Goal: Task Accomplishment & Management: Use online tool/utility

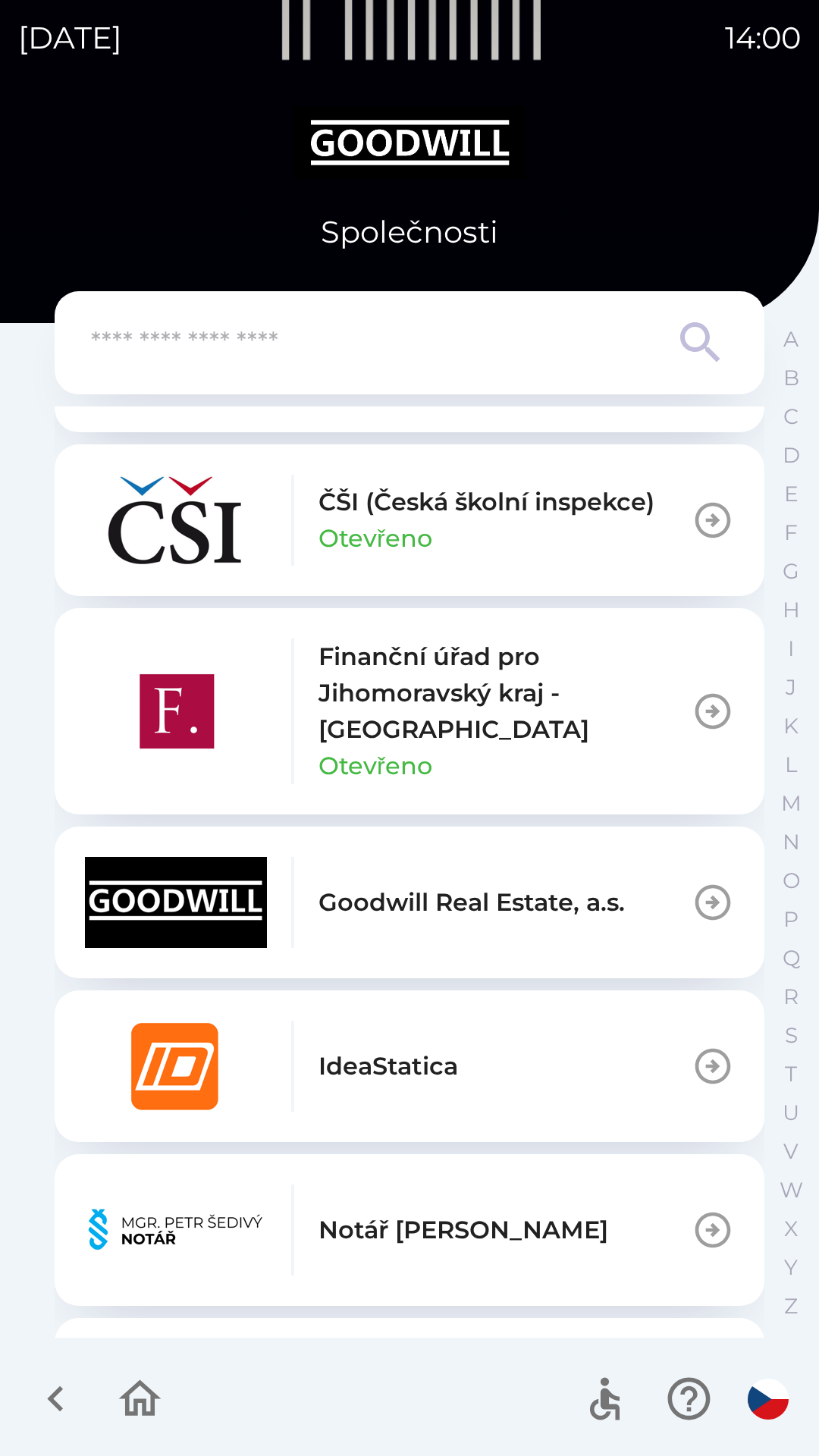
scroll to position [1077, 0]
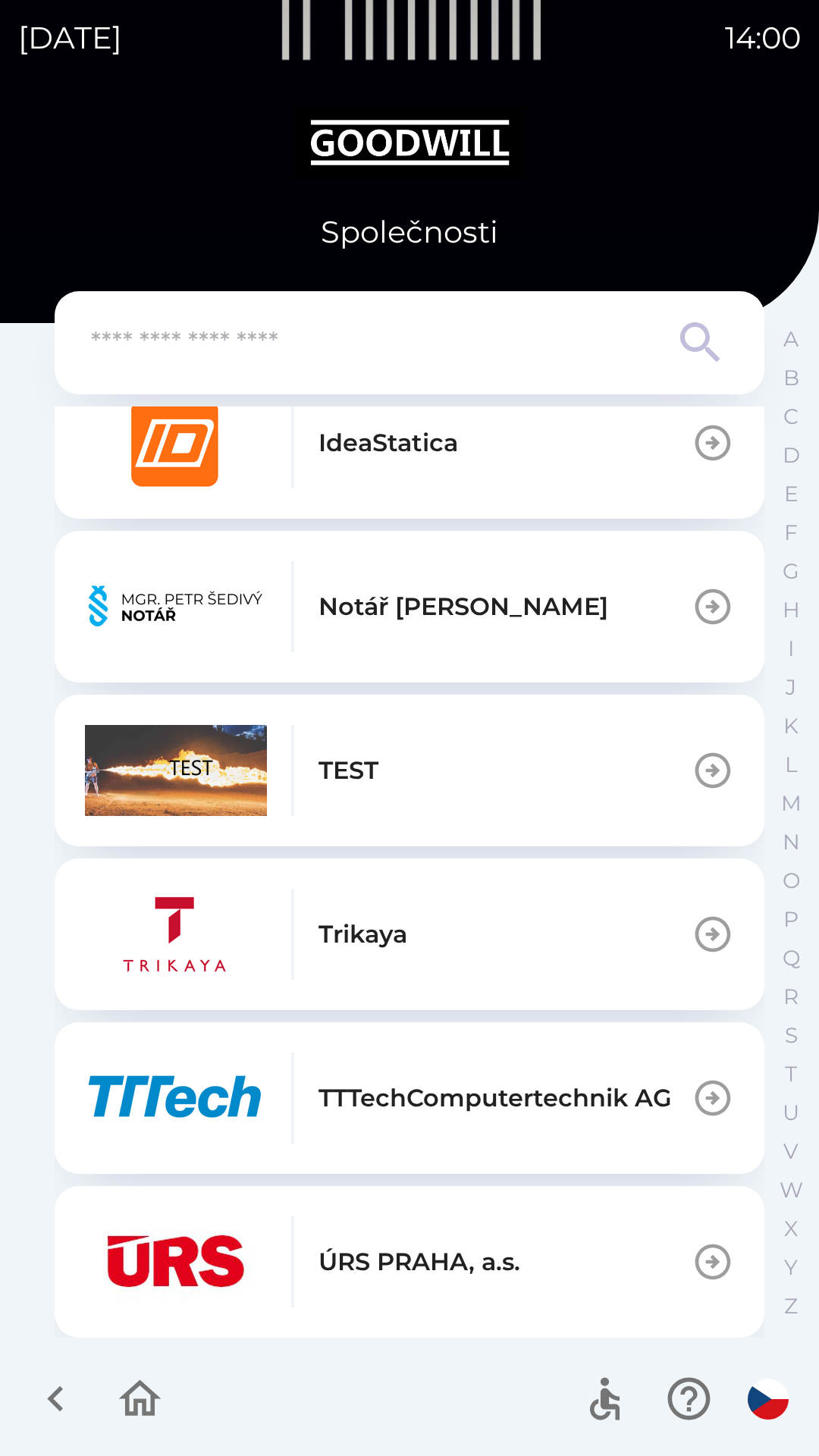
click at [164, 771] on img "button" at bounding box center [176, 770] width 183 height 91
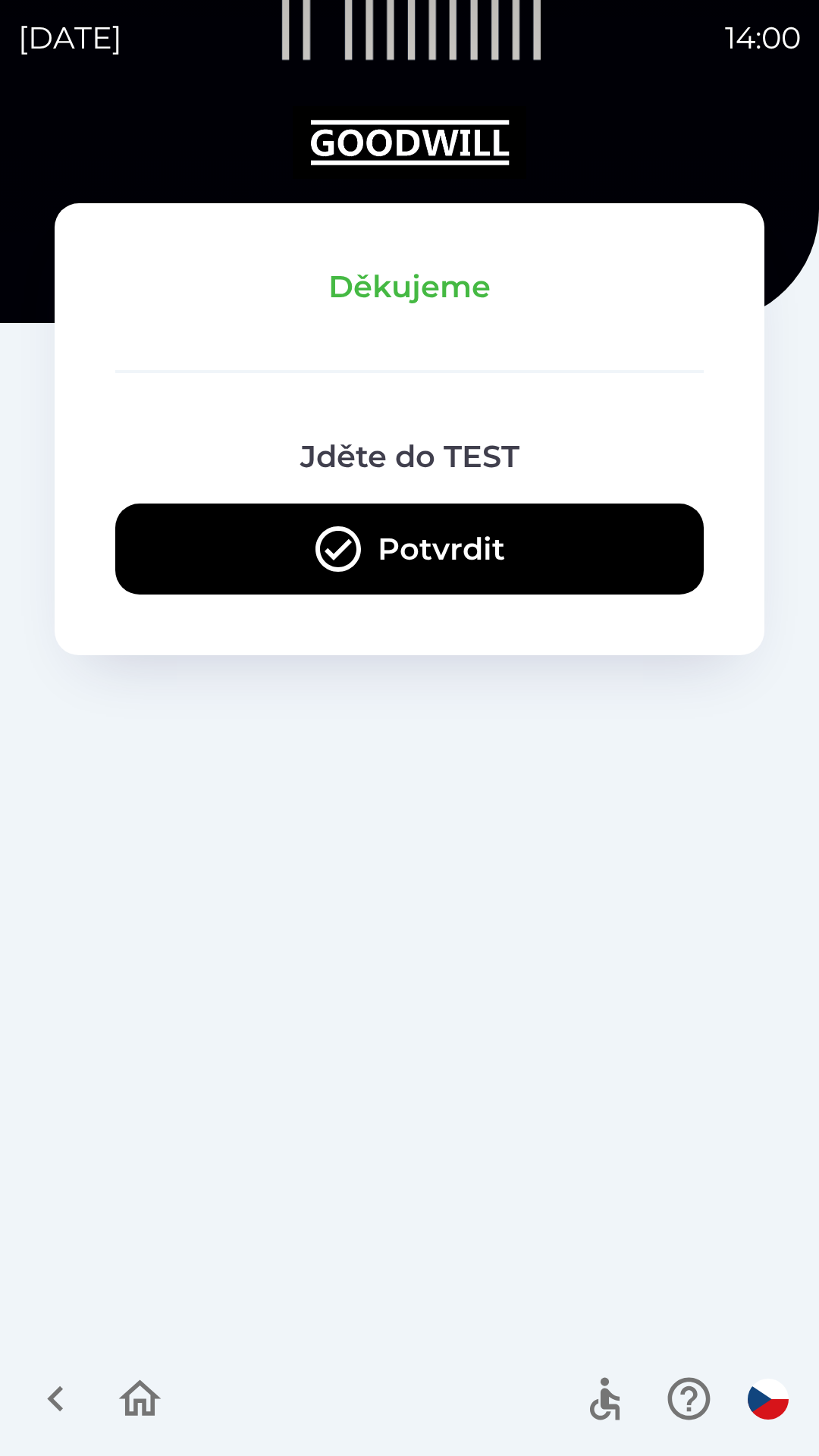
click at [461, 559] on button "Potvrdit" at bounding box center [410, 548] width 589 height 91
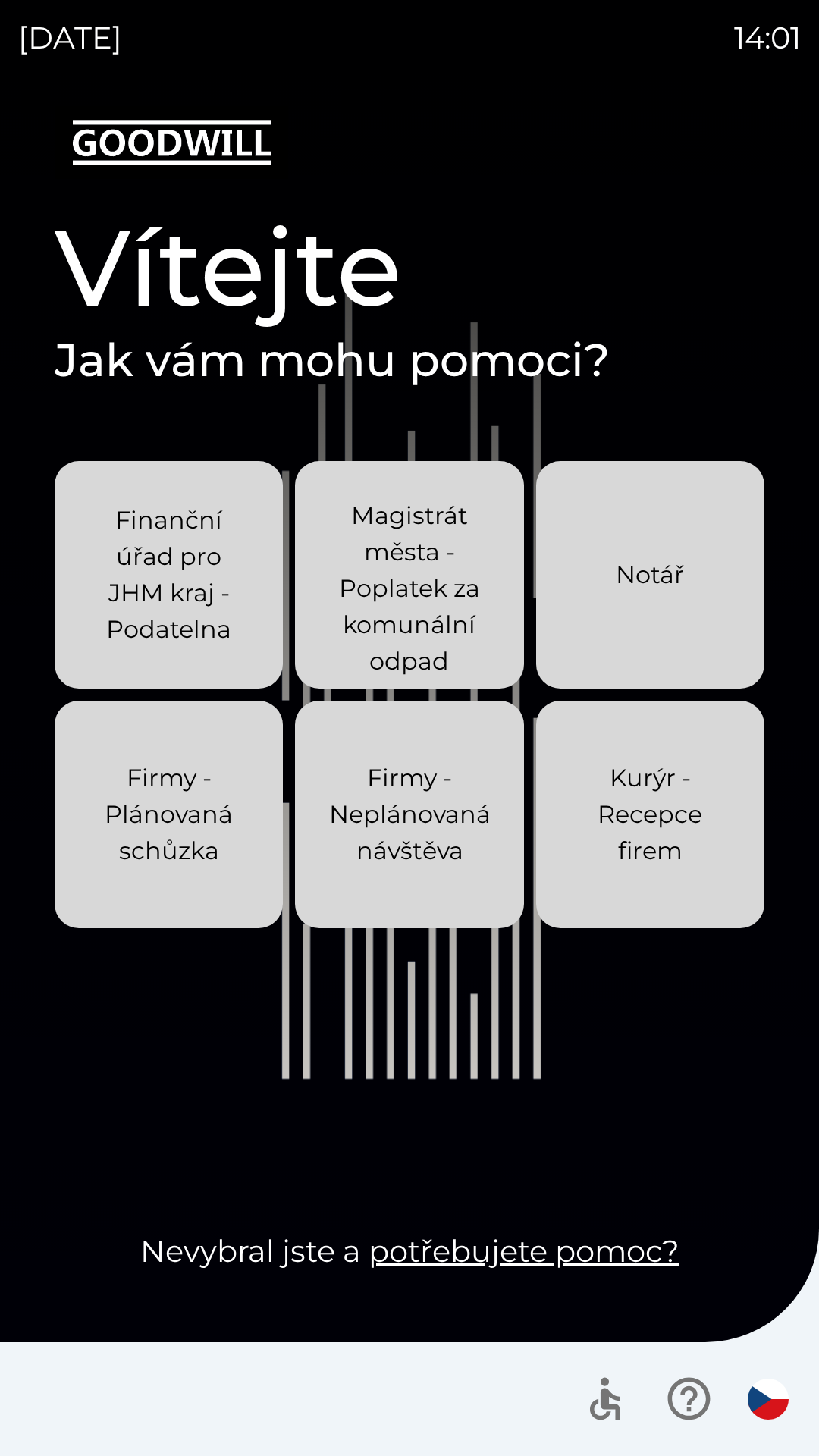
click at [635, 819] on p "Kurýr - Recepce firem" at bounding box center [650, 815] width 156 height 110
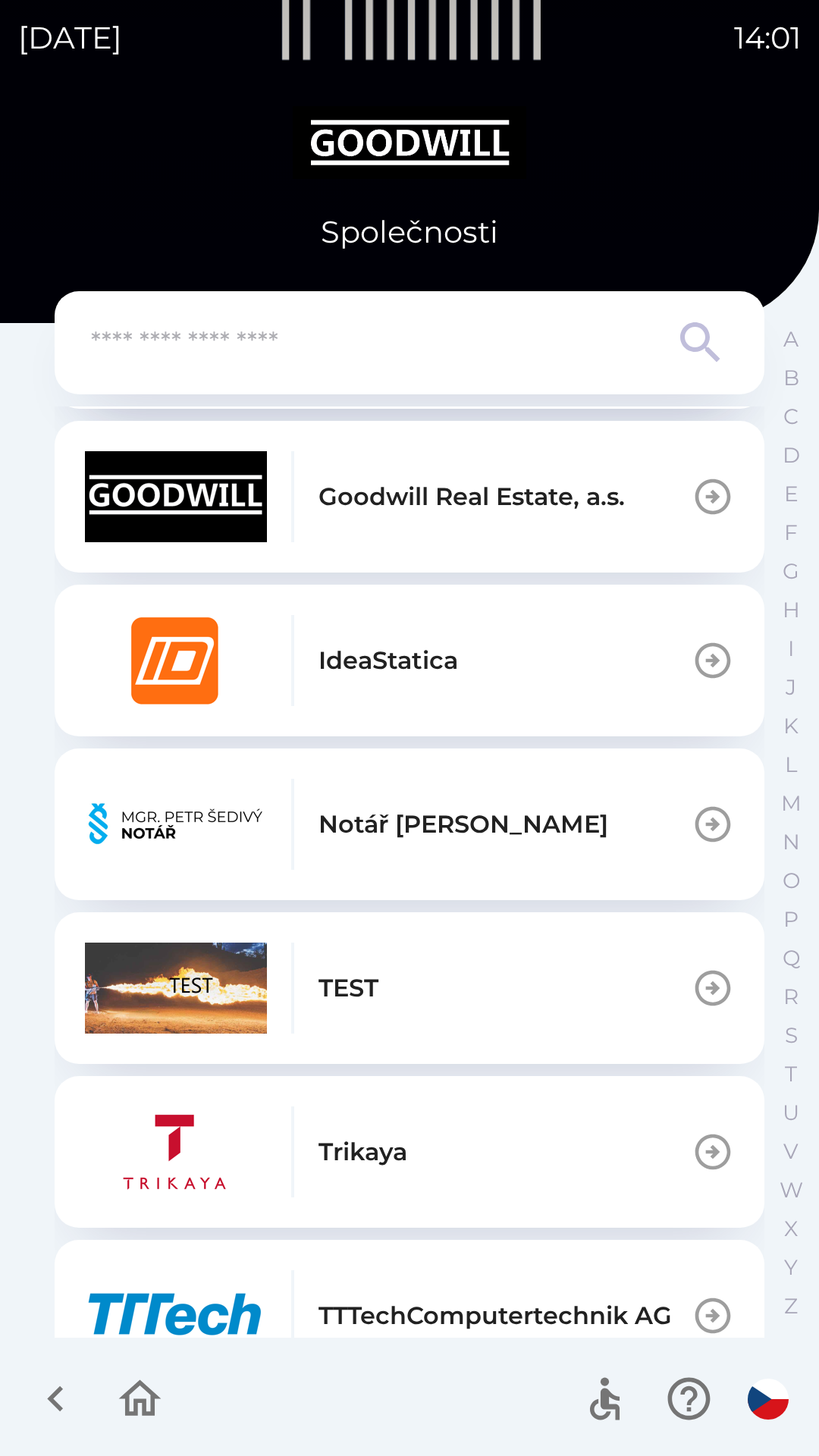
scroll to position [860, 0]
click at [395, 992] on button "TEST" at bounding box center [410, 987] width 710 height 152
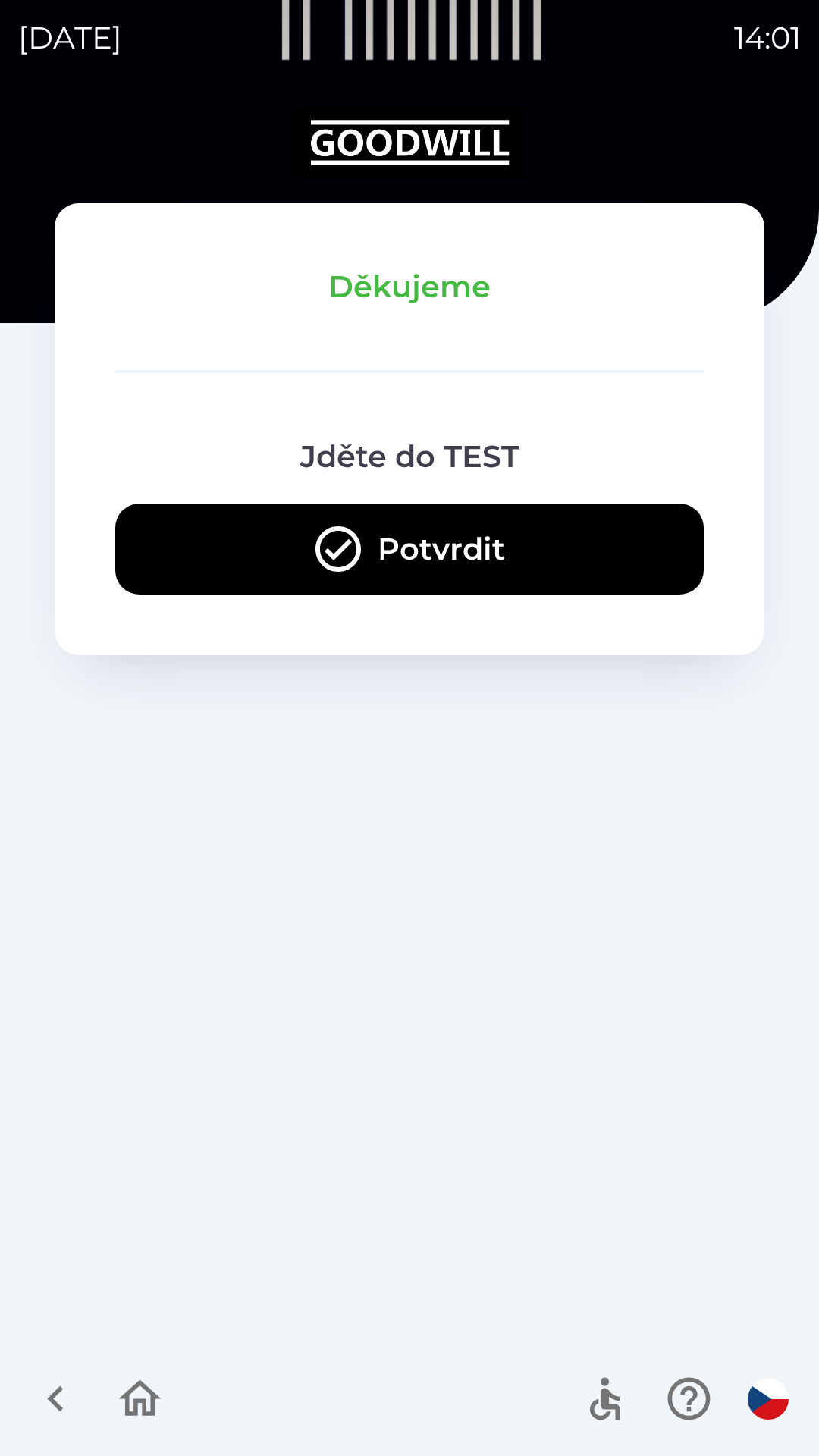
click at [459, 568] on button "Potvrdit" at bounding box center [410, 548] width 589 height 91
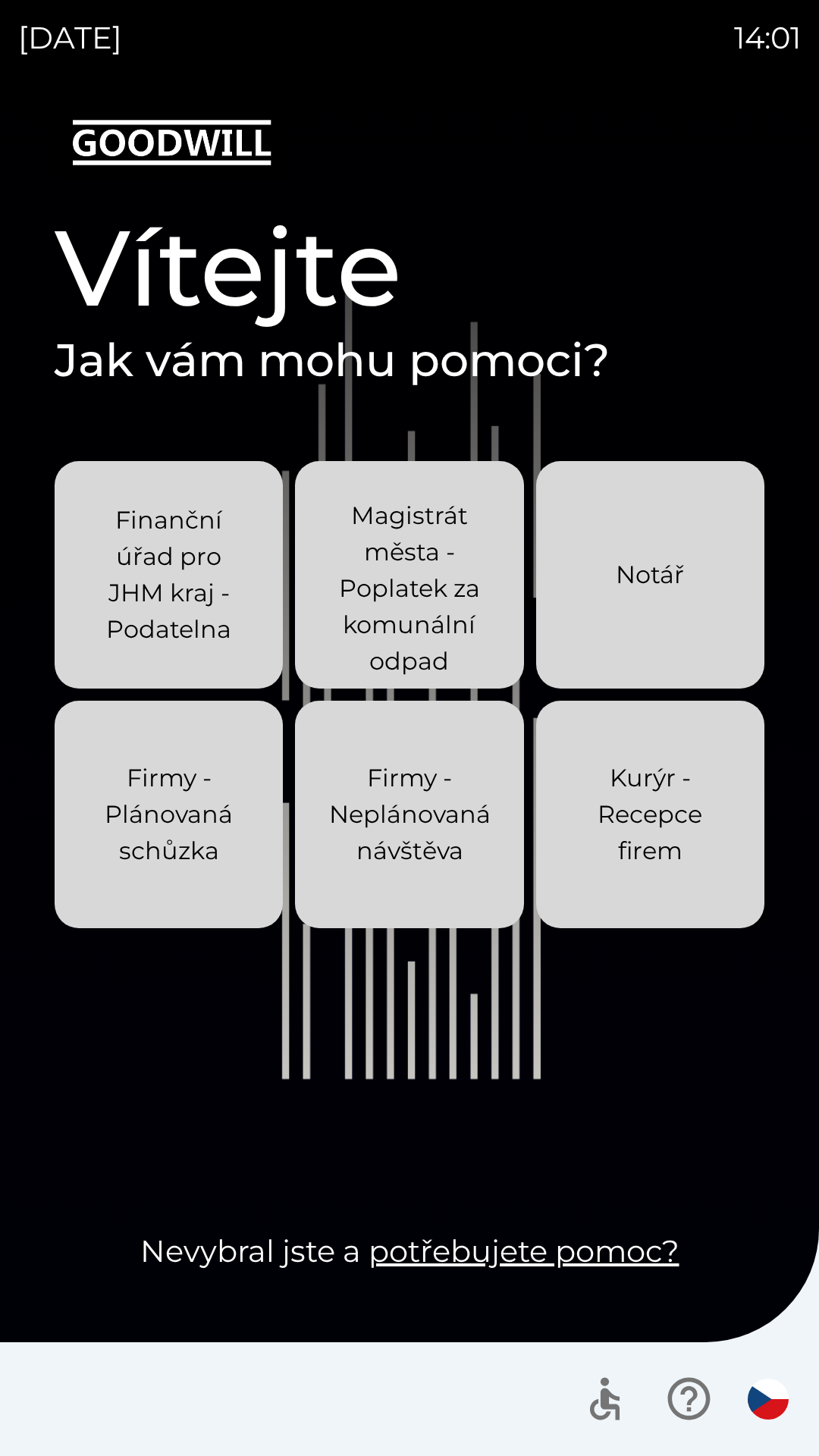
click at [649, 847] on p "Kurýr - Recepce firem" at bounding box center [650, 815] width 156 height 110
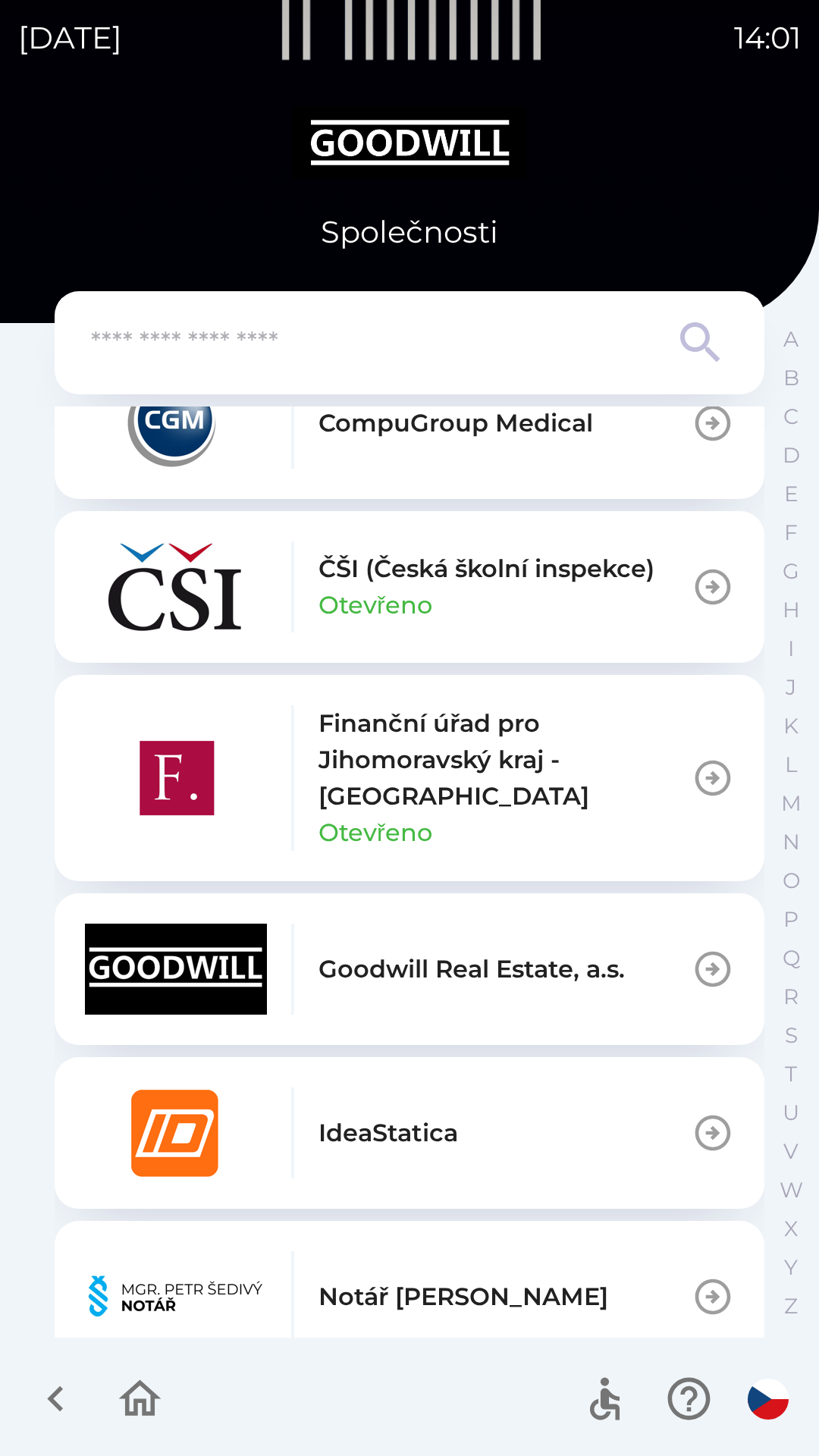
scroll to position [1077, 0]
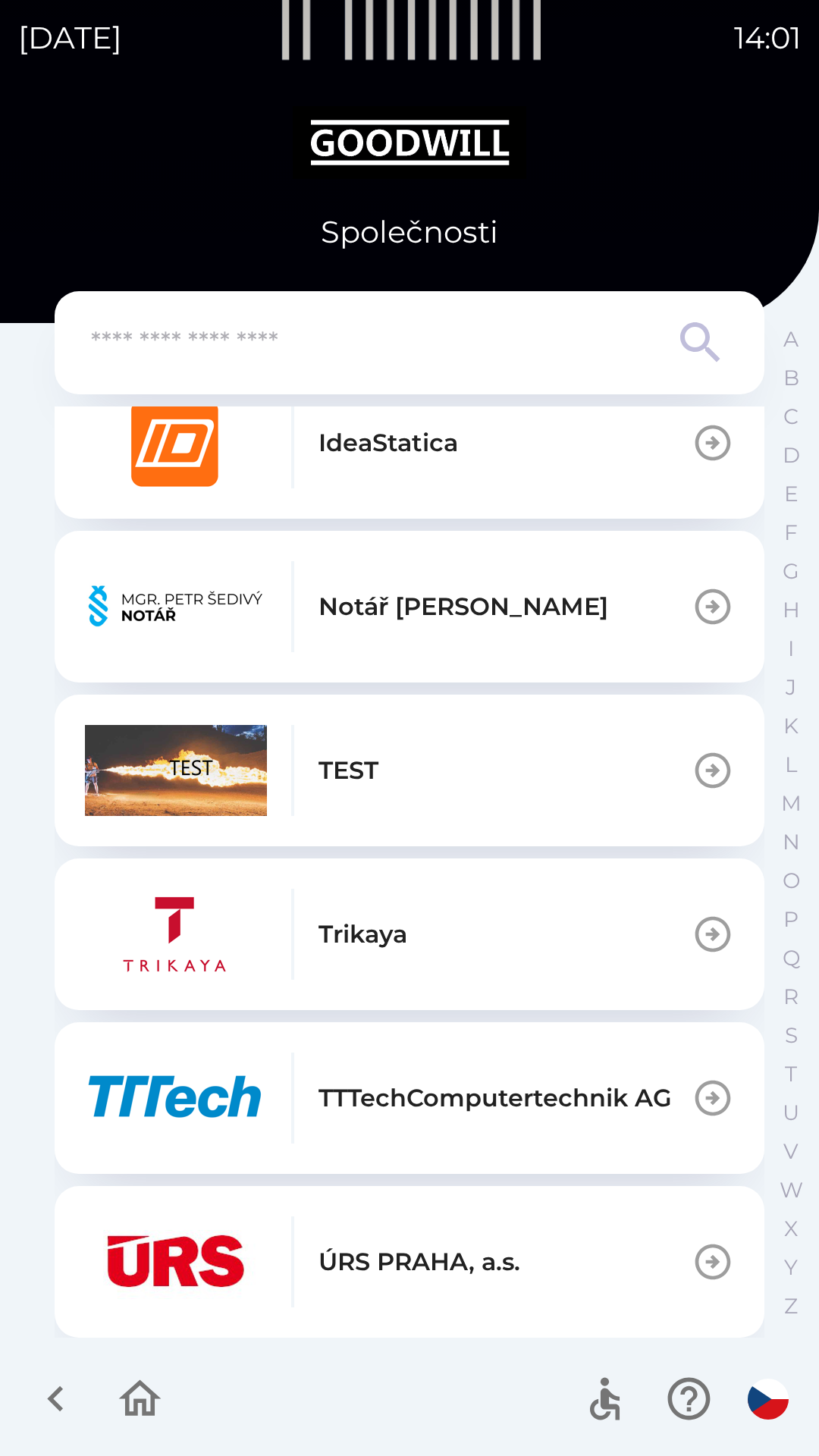
click at [539, 771] on button "TEST" at bounding box center [410, 771] width 710 height 152
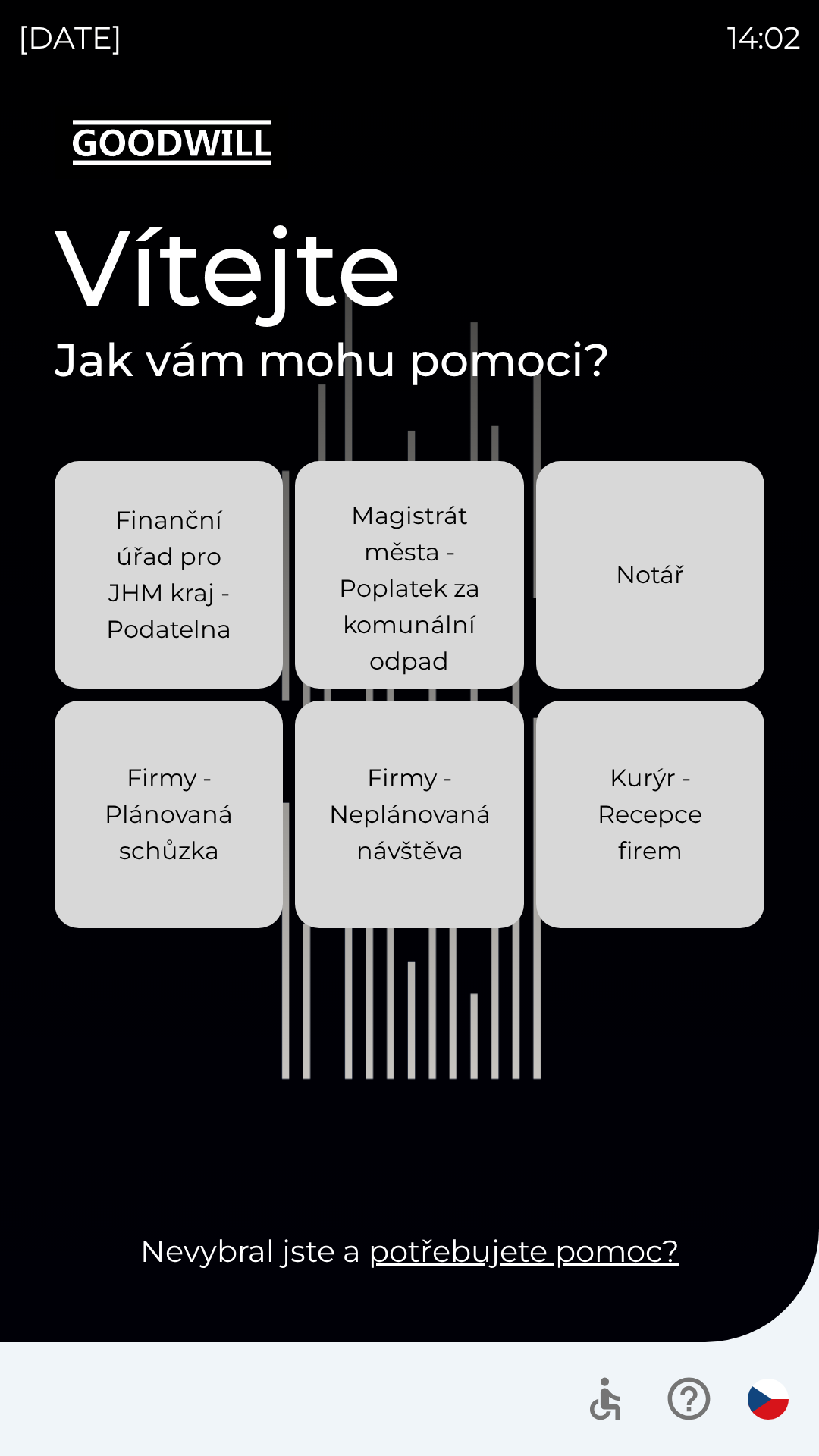
click at [674, 821] on p "Kurýr - Recepce firem" at bounding box center [650, 815] width 156 height 110
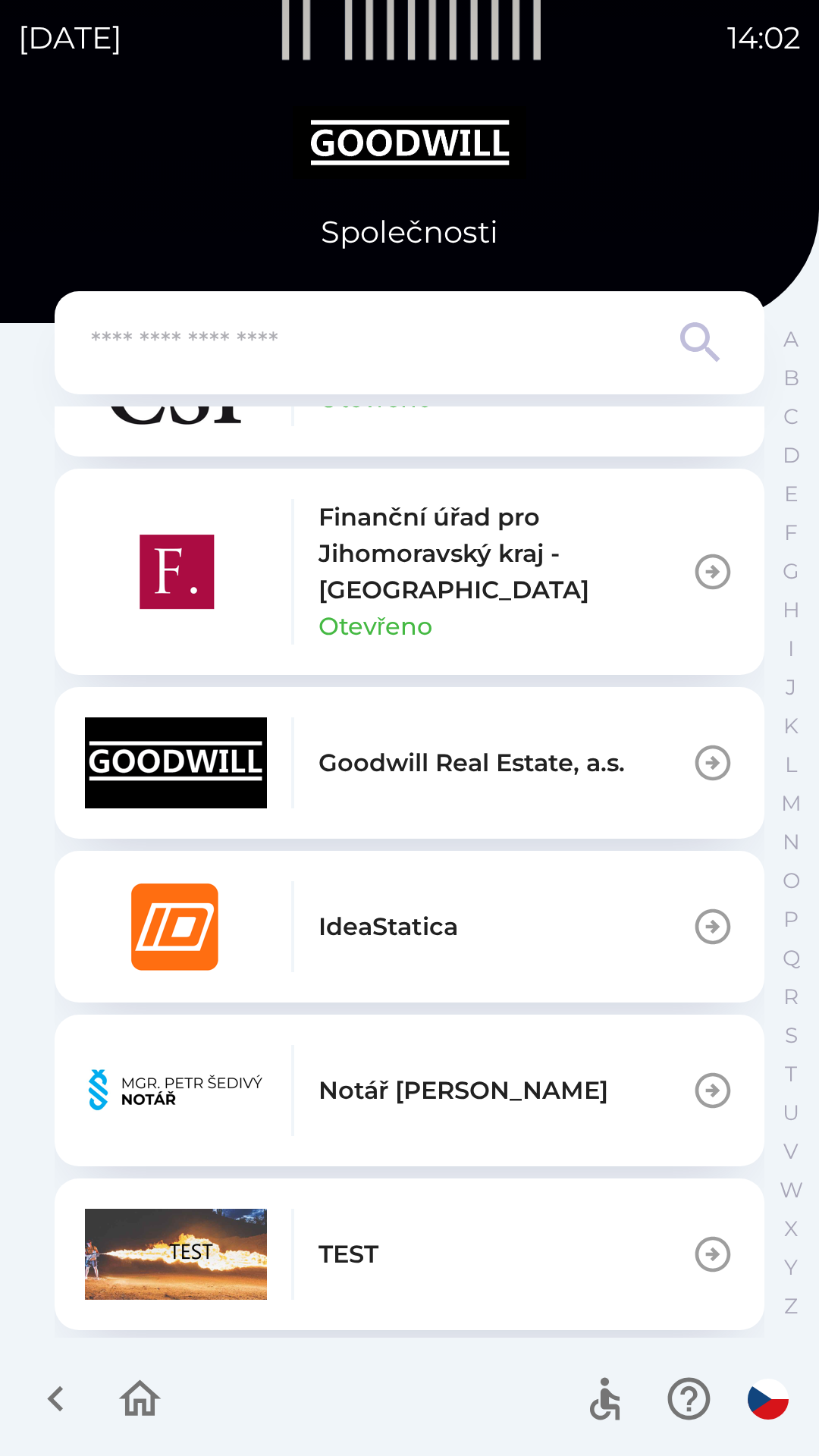
scroll to position [1077, 0]
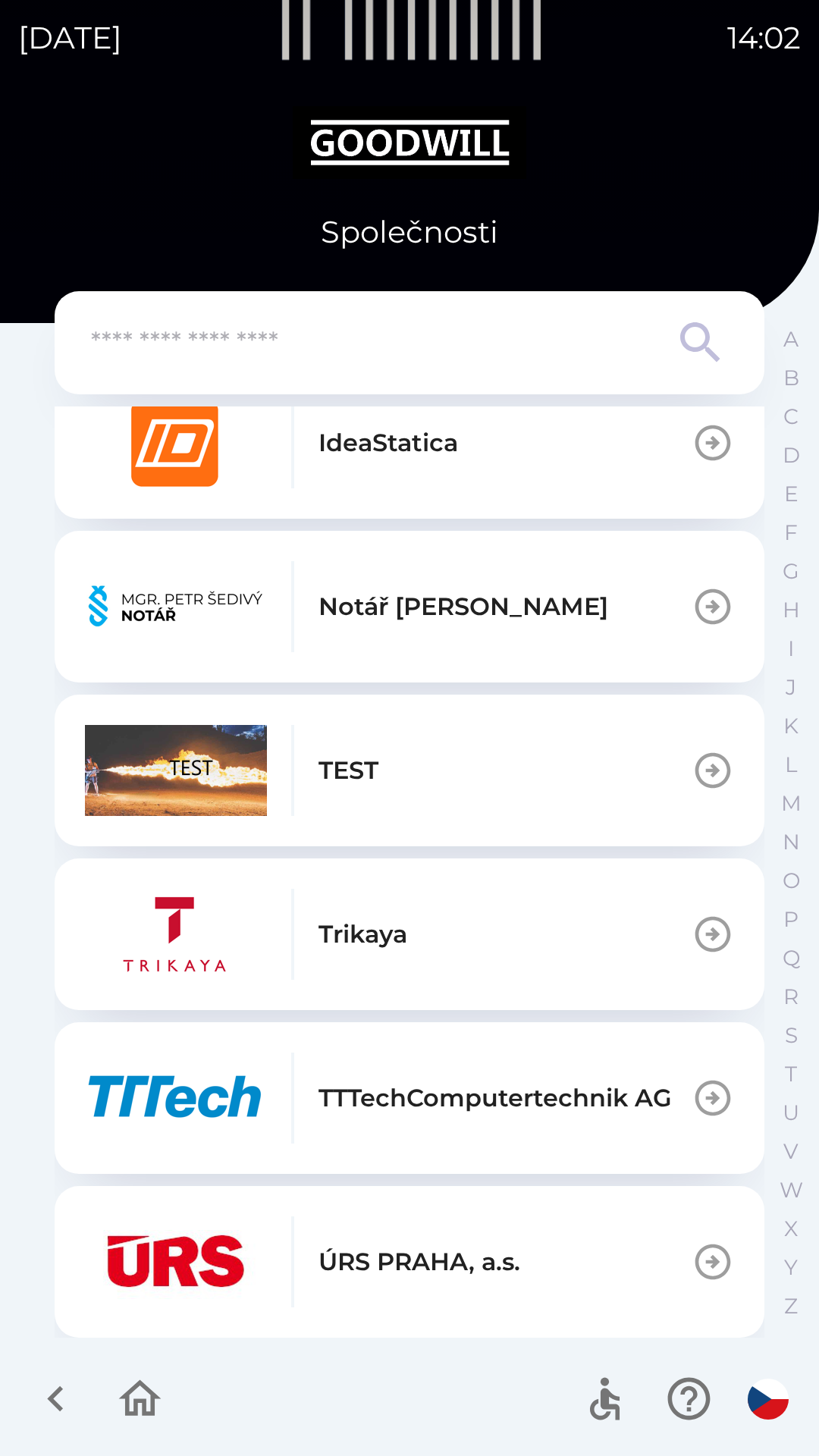
click at [458, 788] on button "TEST" at bounding box center [410, 771] width 710 height 152
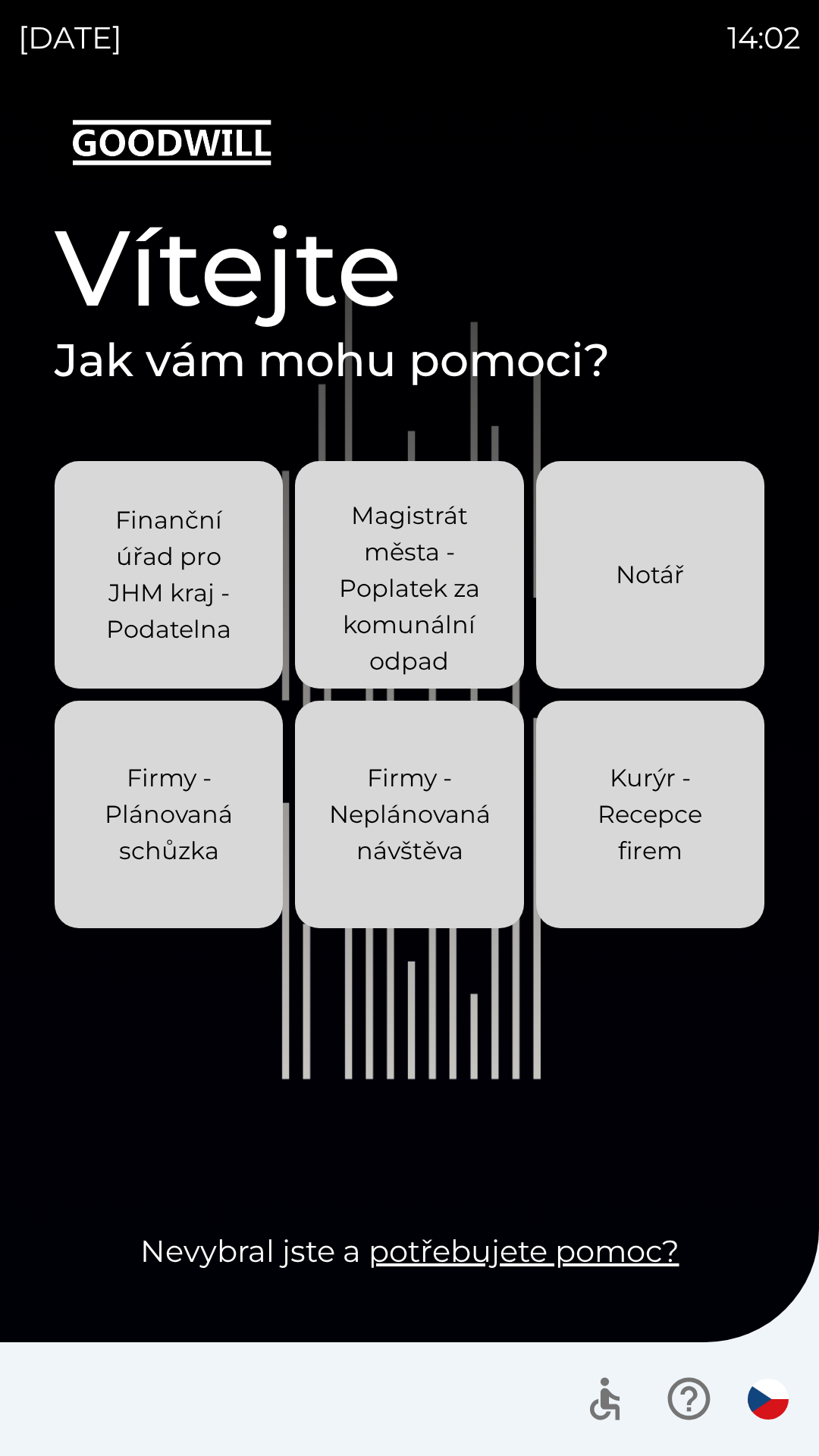
click at [395, 568] on p "Magistrát města - Poplatek za komunální odpad" at bounding box center [409, 588] width 156 height 182
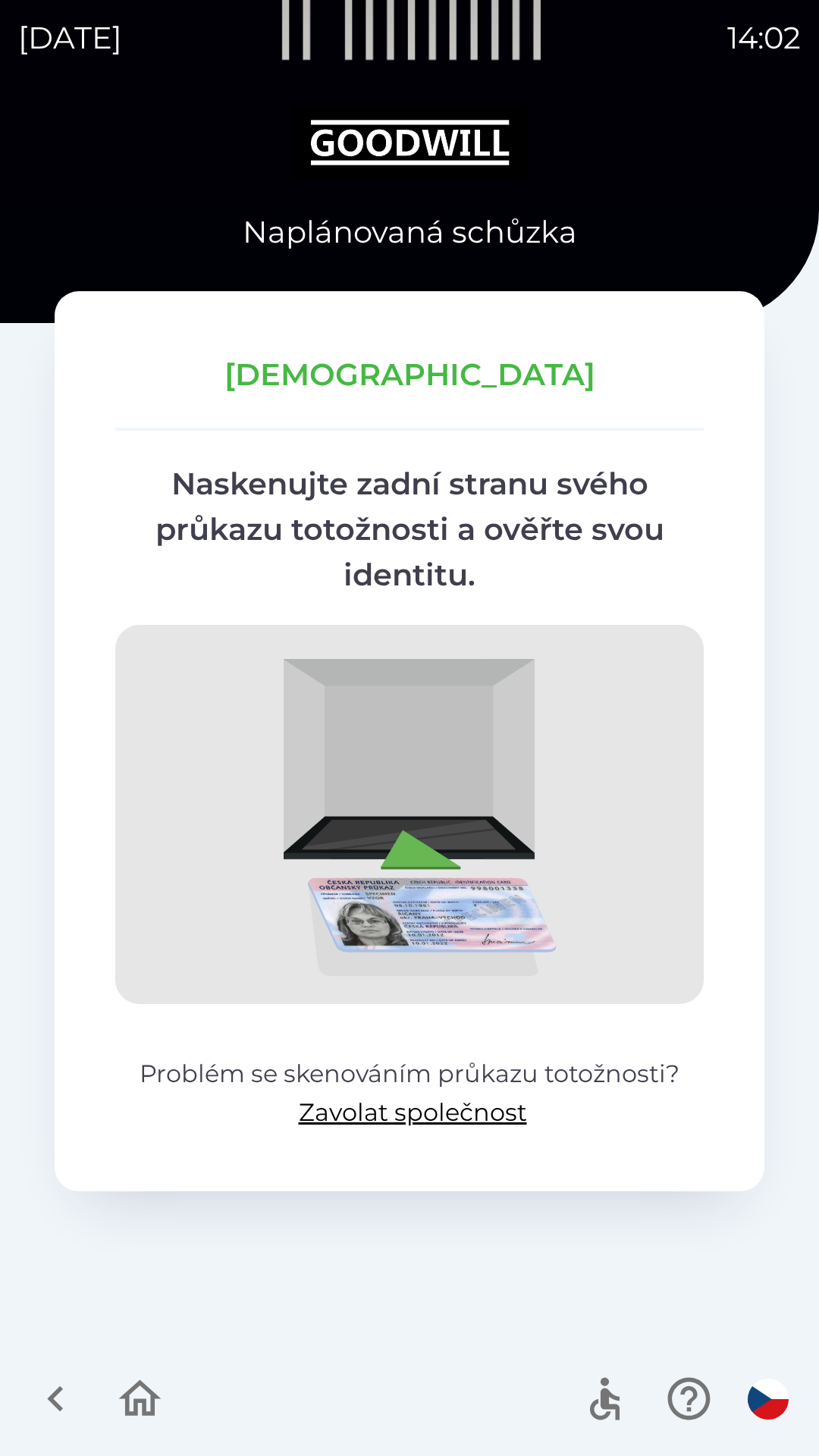
click at [149, 1426] on button "button" at bounding box center [140, 1398] width 63 height 63
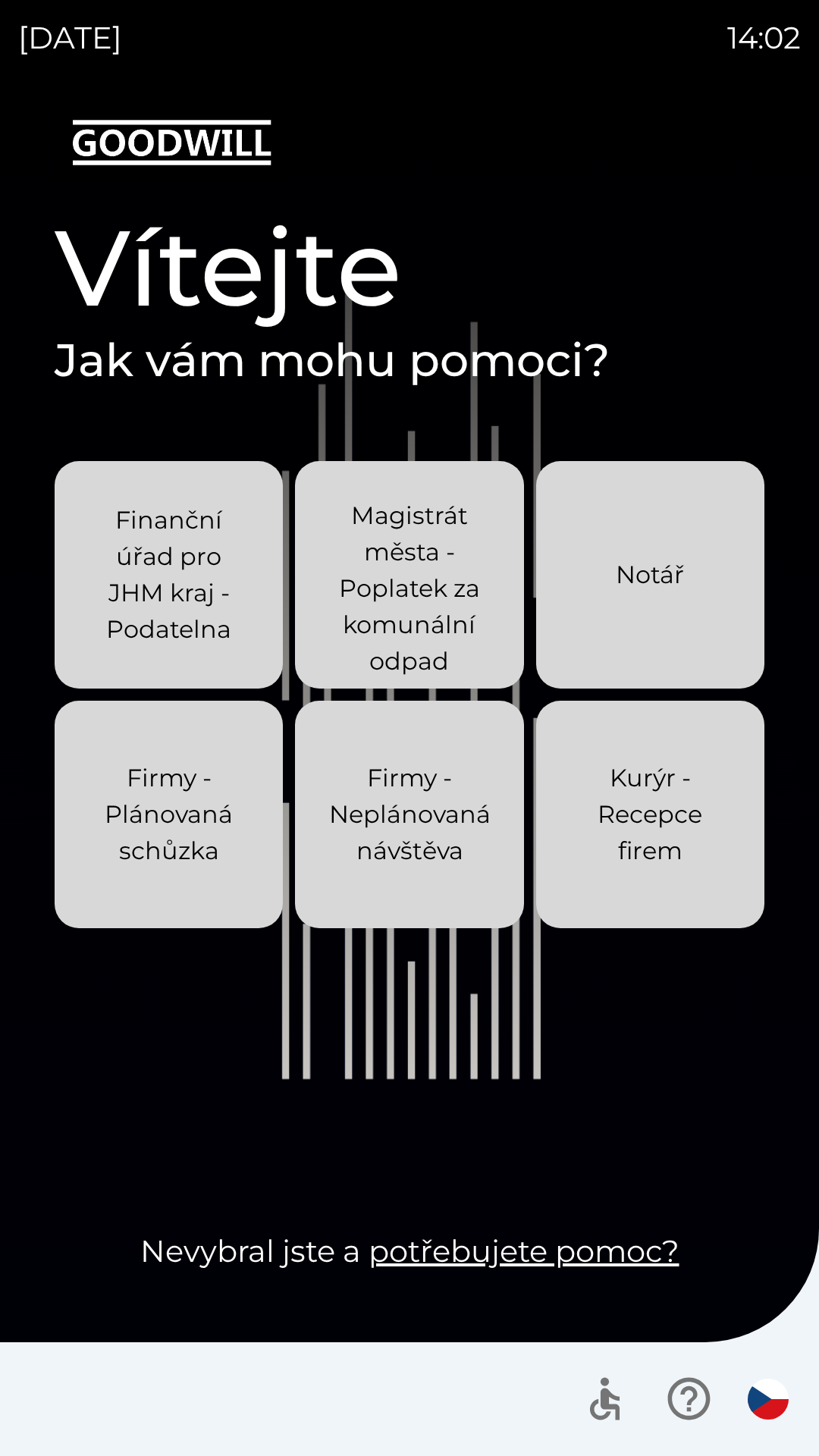
click at [657, 822] on p "Kurýr - Recepce firem" at bounding box center [650, 815] width 156 height 110
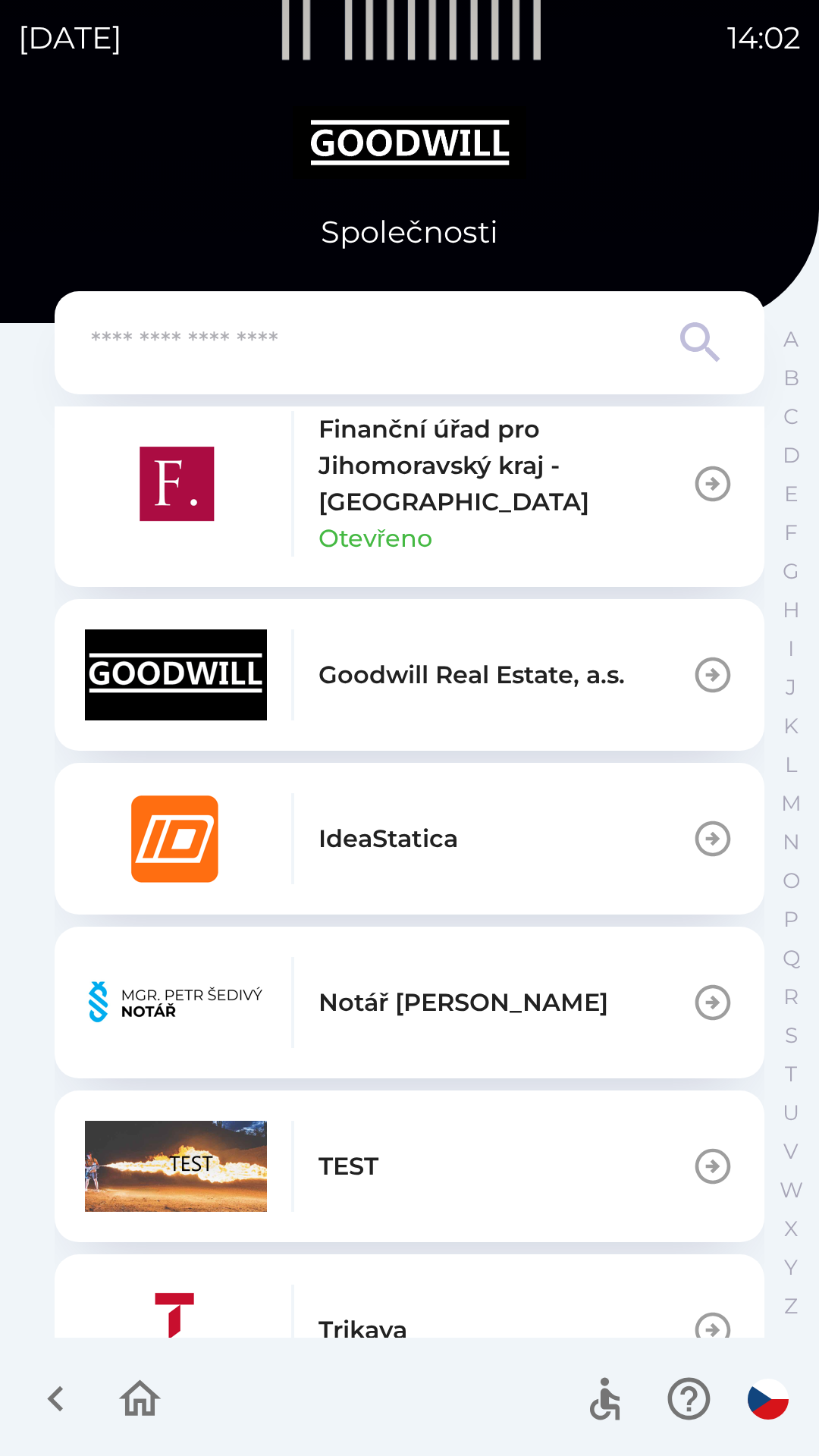
scroll to position [682, 0]
click at [395, 1179] on button "TEST" at bounding box center [410, 1166] width 710 height 152
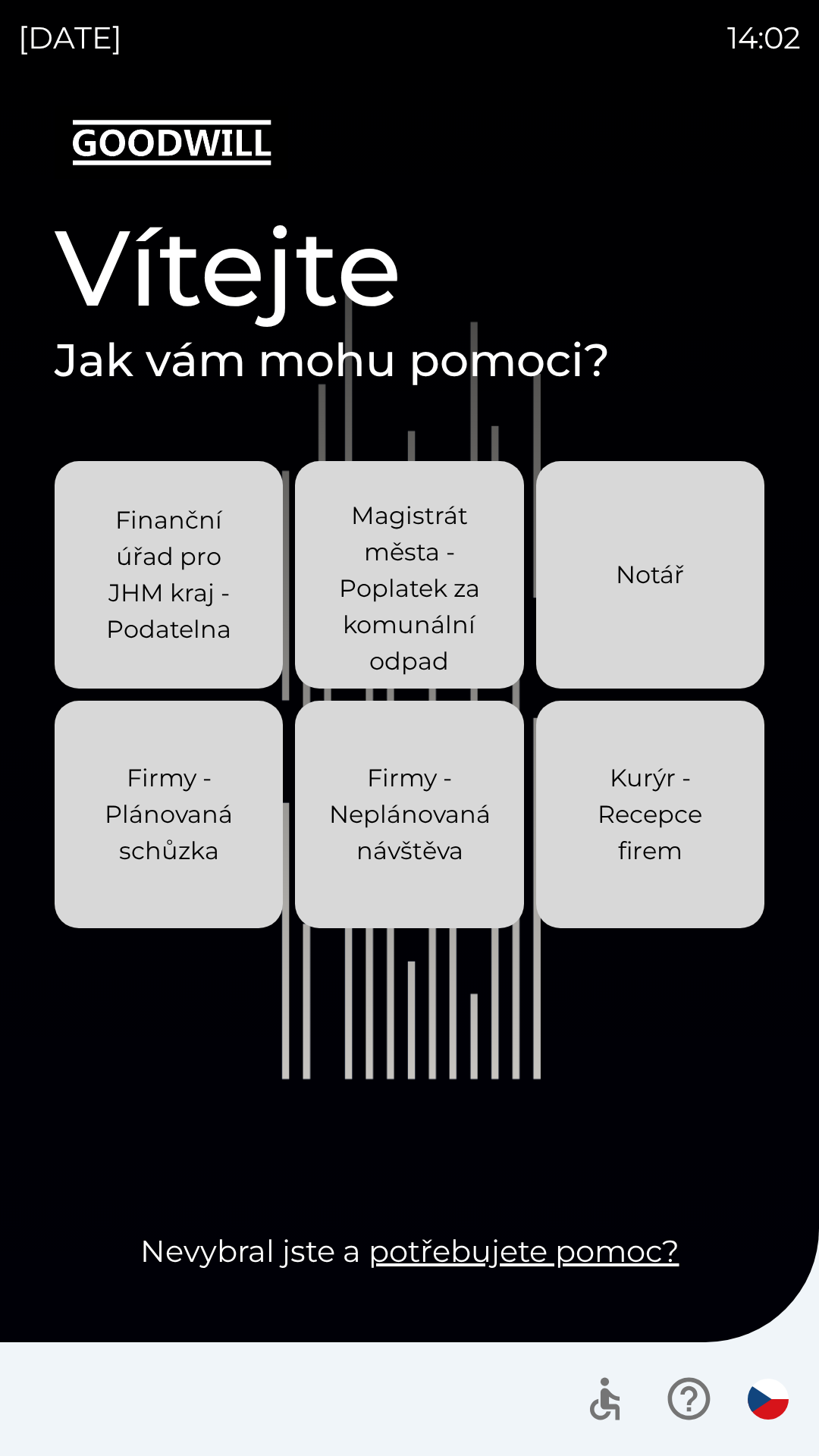
click at [202, 871] on div "Firmy - Plánovaná schůzka" at bounding box center [169, 815] width 156 height 158
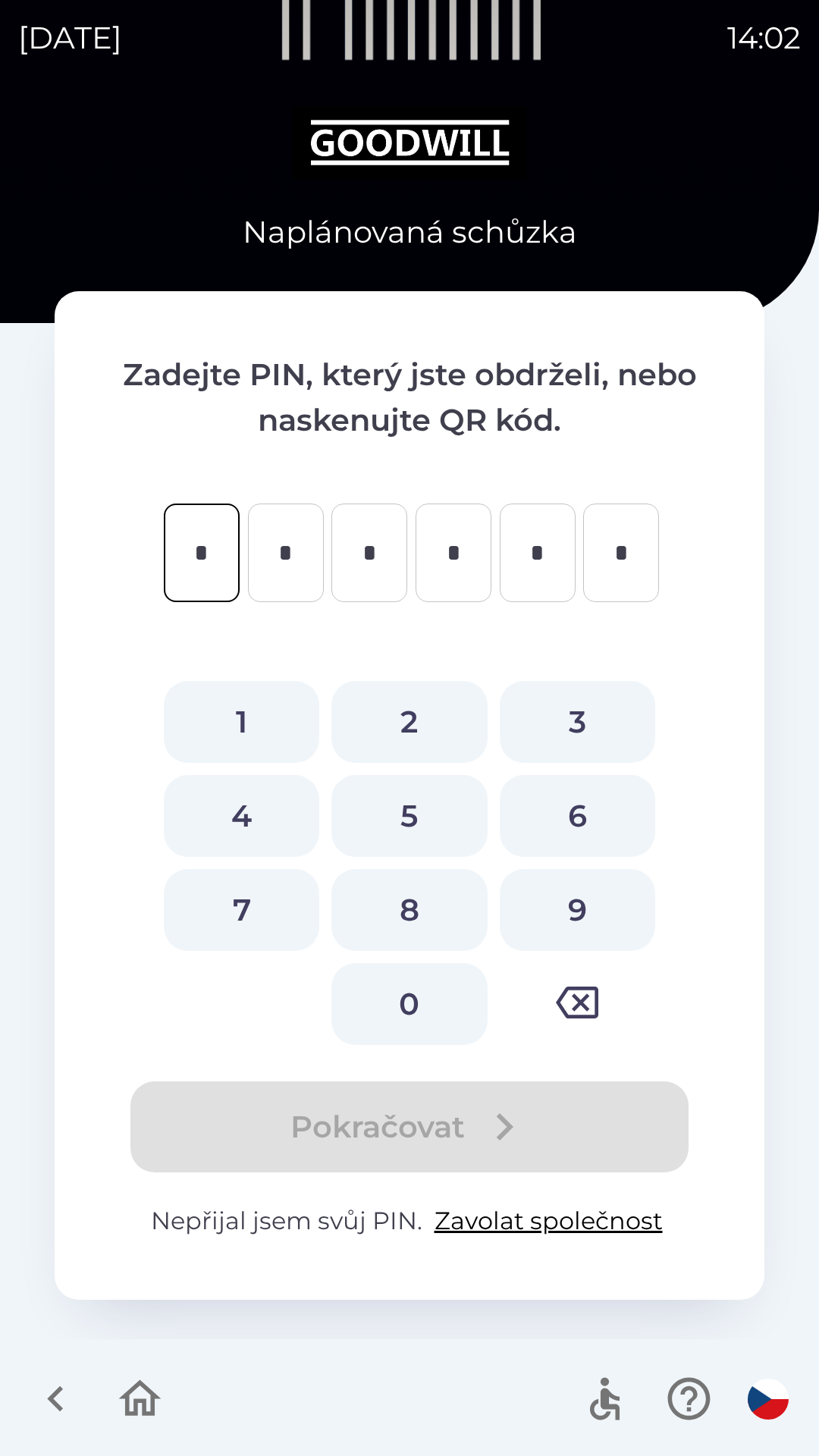
click at [153, 1407] on icon "button" at bounding box center [140, 1398] width 43 height 37
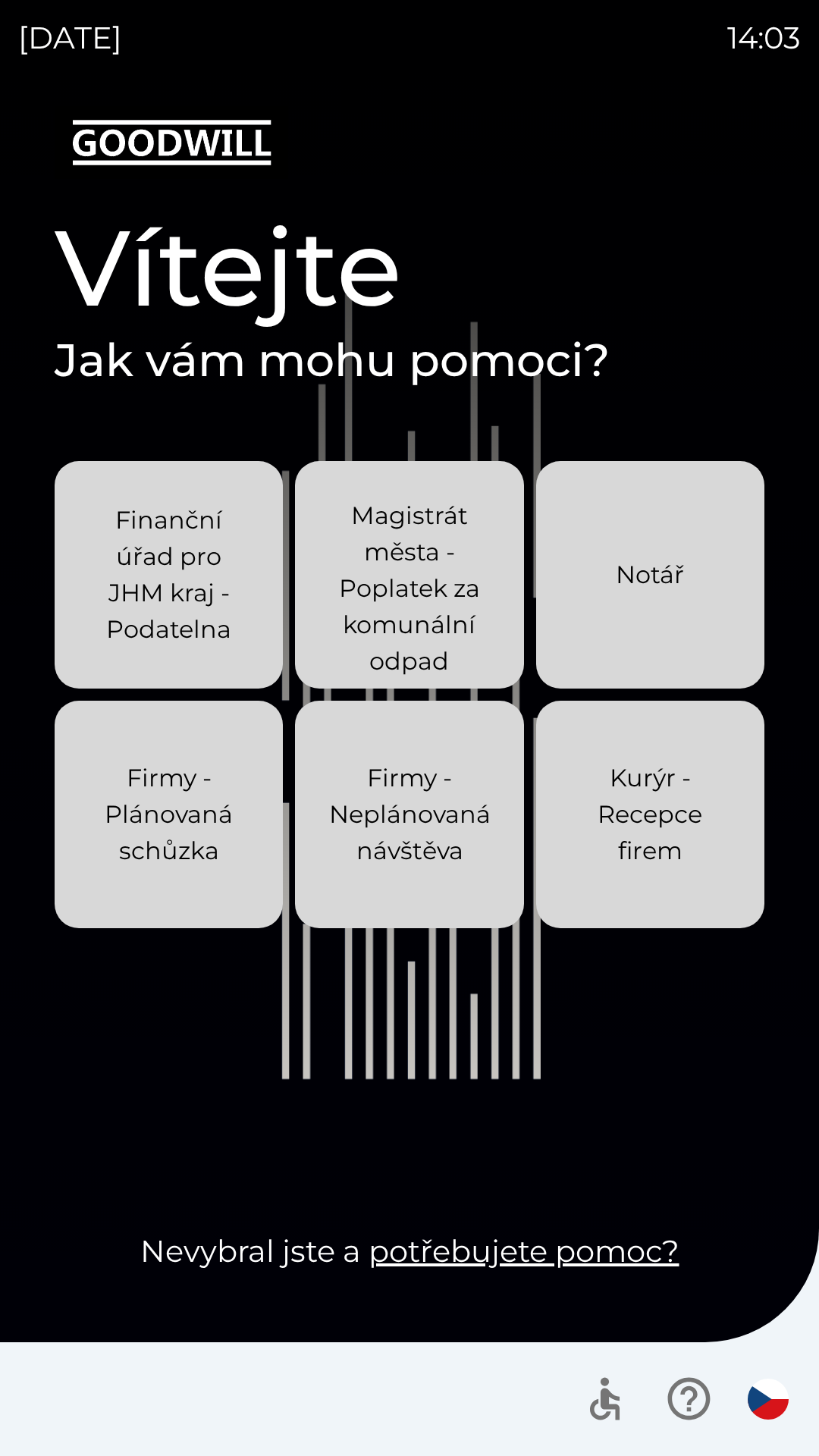
click at [225, 618] on p "Finanční úřad pro JHM kraj - Podatelna" at bounding box center [169, 574] width 156 height 146
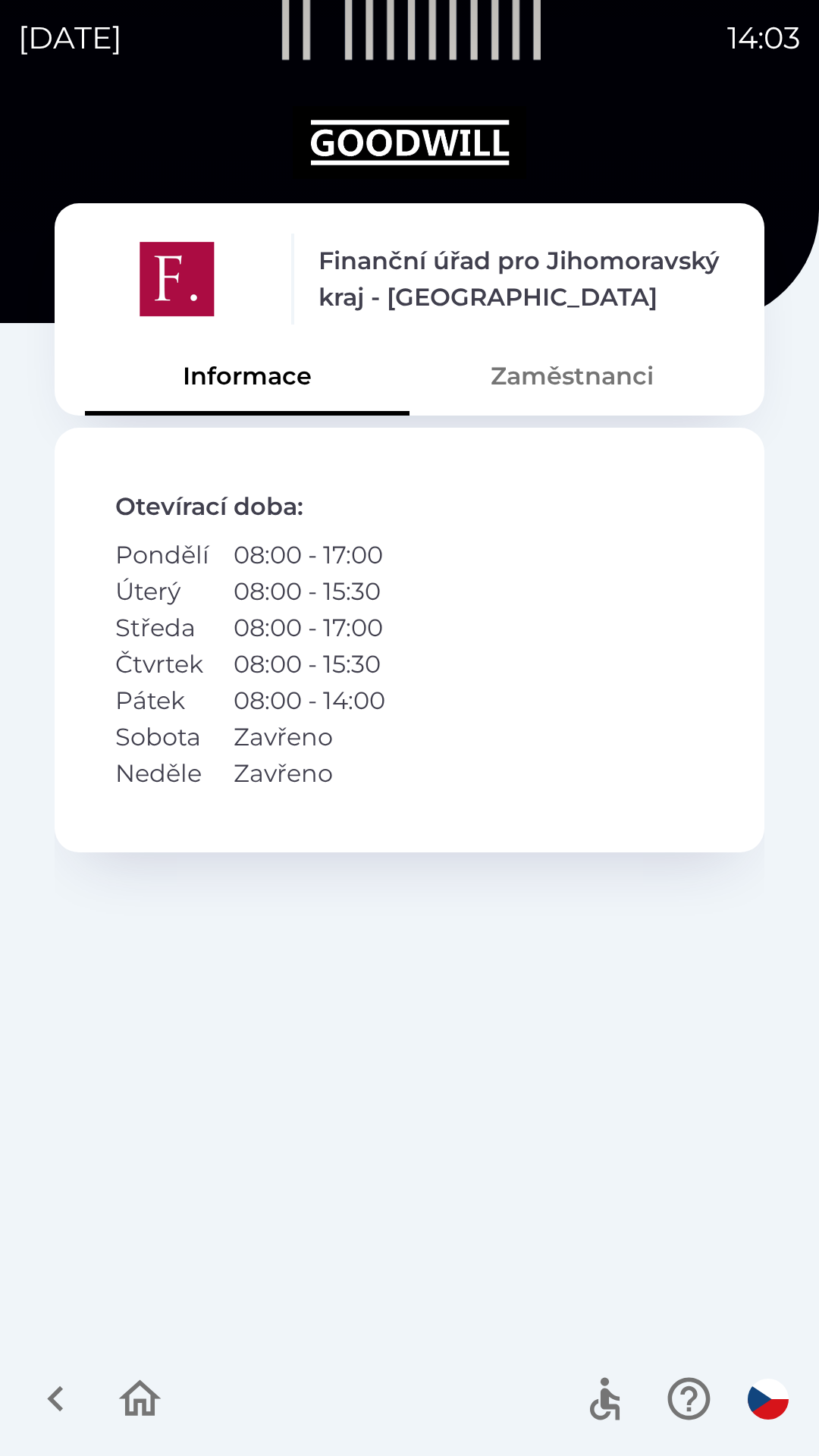
click at [164, 1404] on icon "button" at bounding box center [140, 1398] width 51 height 51
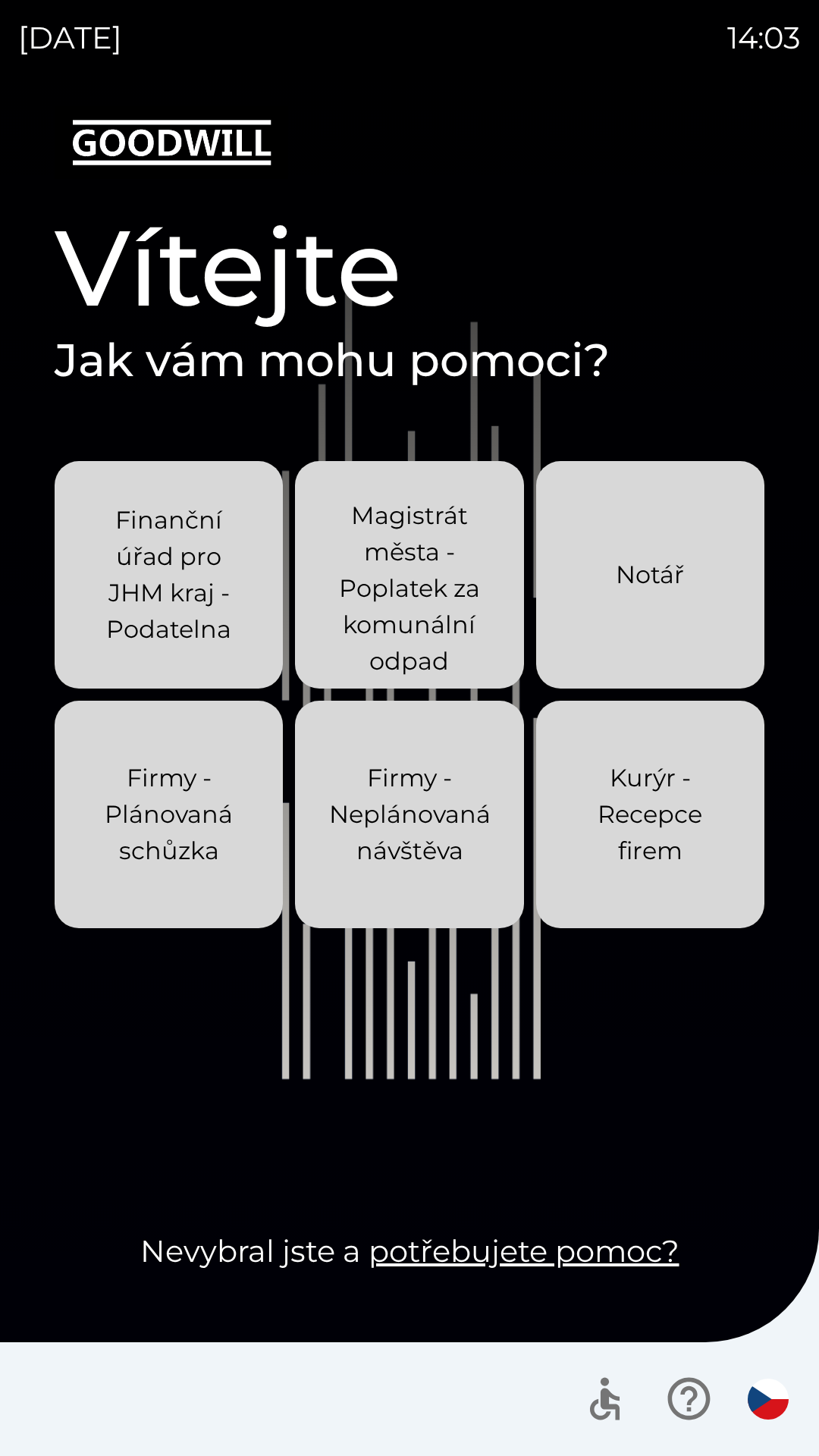
click at [413, 834] on p "Firmy - Neplánovaná návštěva" at bounding box center [410, 815] width 162 height 110
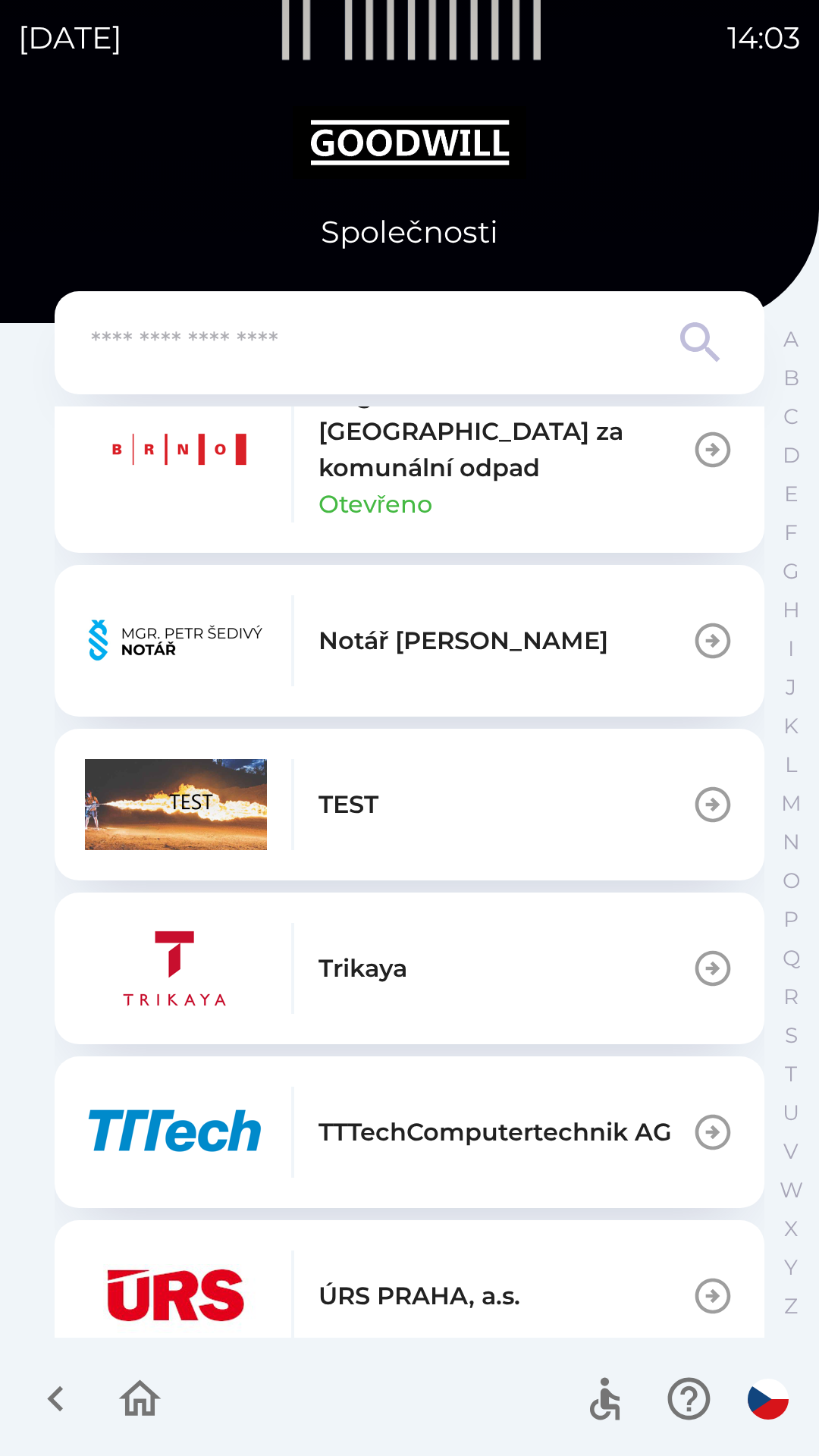
scroll to position [1261, 0]
click at [461, 838] on button "TEST" at bounding box center [410, 806] width 710 height 152
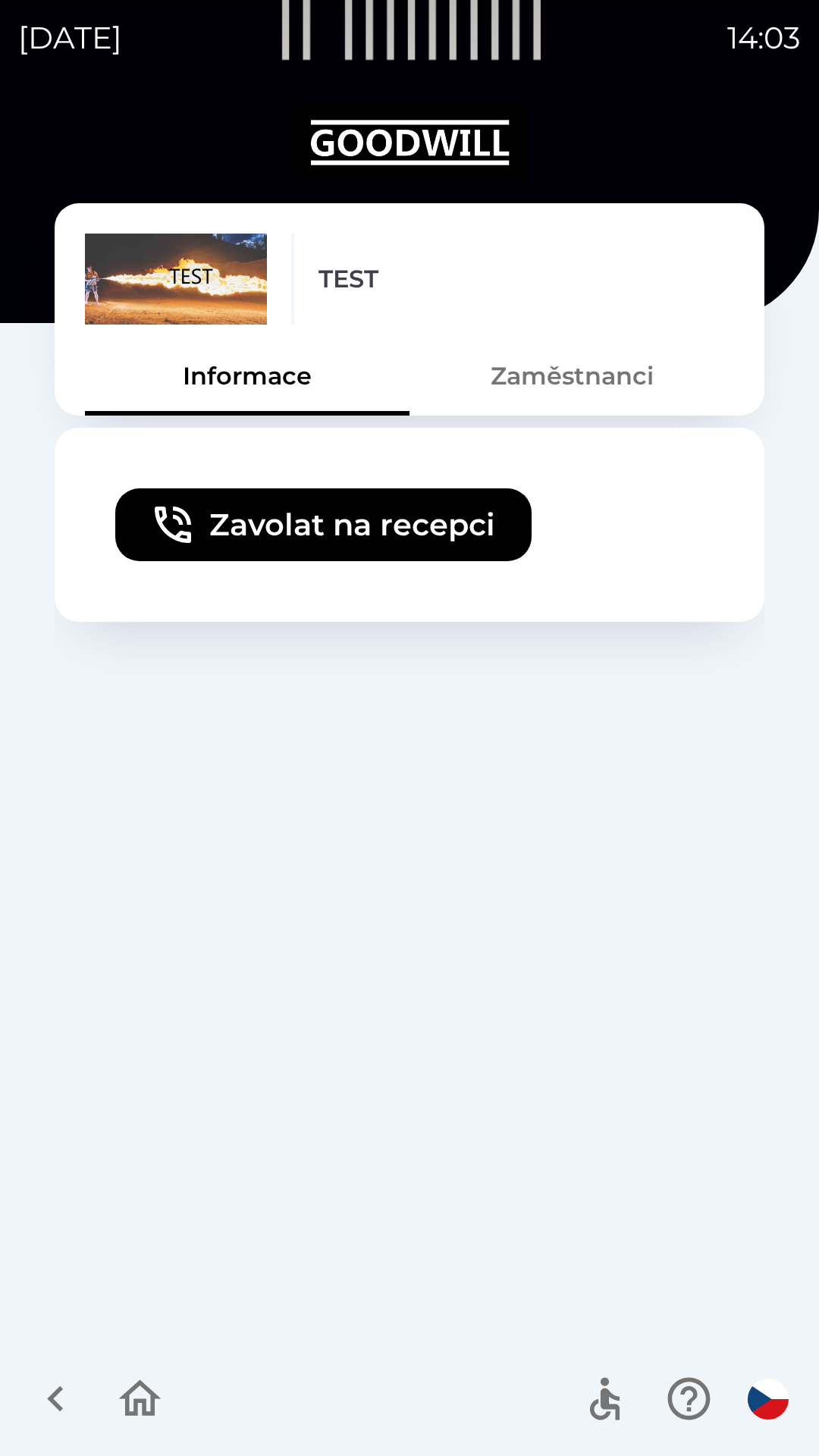
click at [429, 522] on button "Zavolat na recepci" at bounding box center [323, 525] width 416 height 73
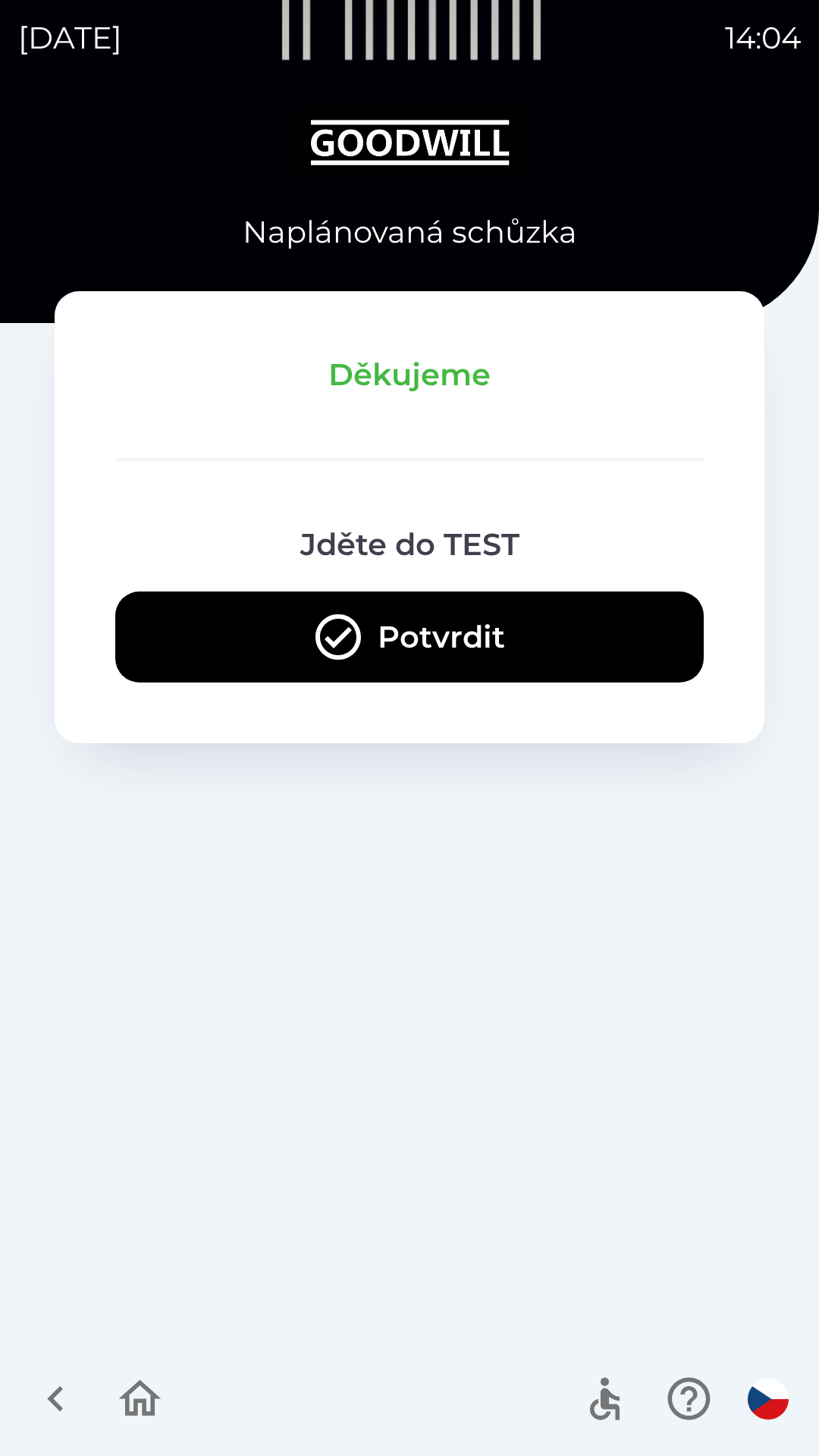
click at [390, 625] on button "Potvrdit" at bounding box center [410, 636] width 589 height 91
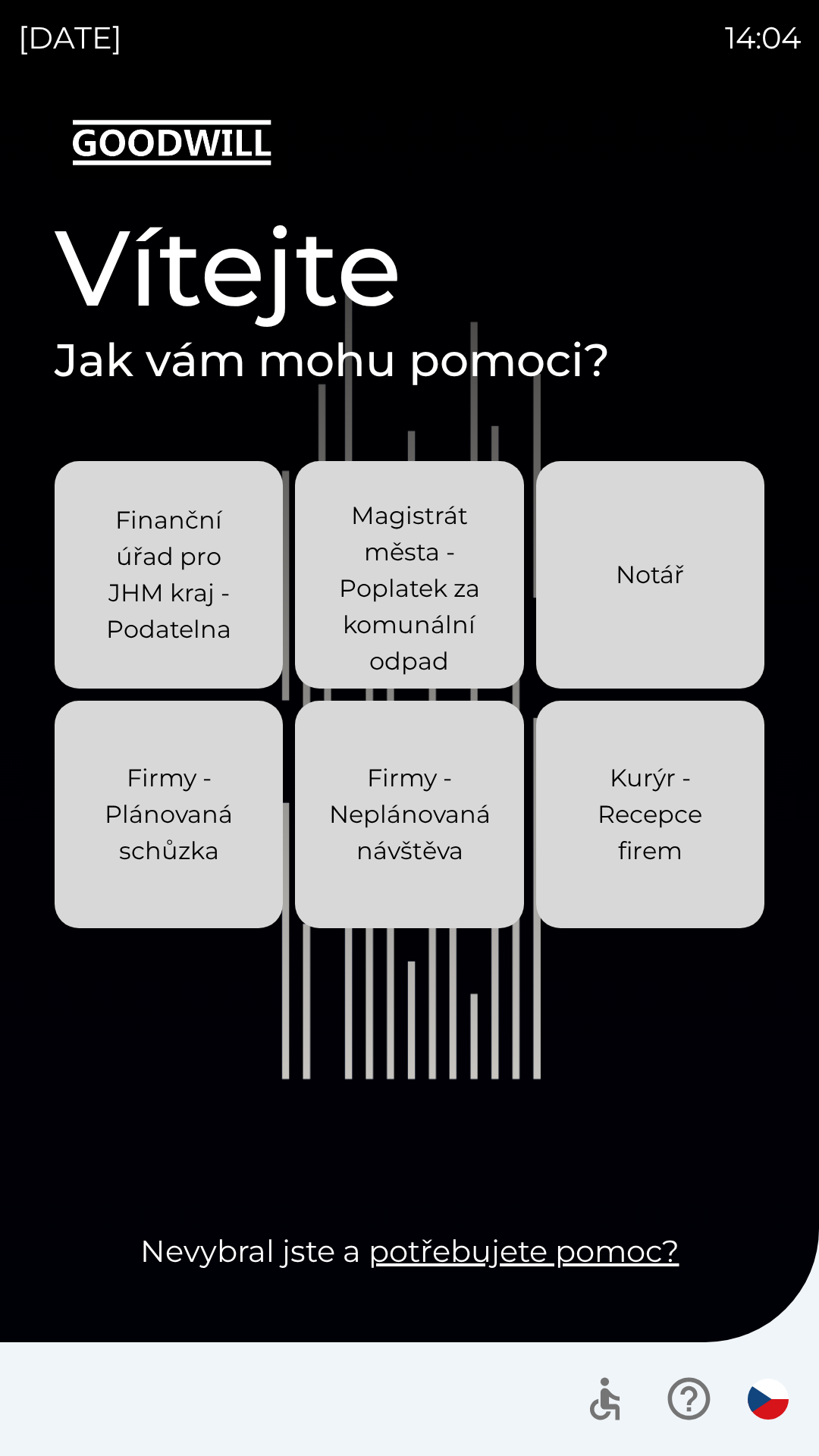
click at [657, 822] on p "Kurýr - Recepce firem" at bounding box center [650, 815] width 156 height 110
click at [616, 854] on p "Kurýr - Recepce firem" at bounding box center [650, 815] width 156 height 110
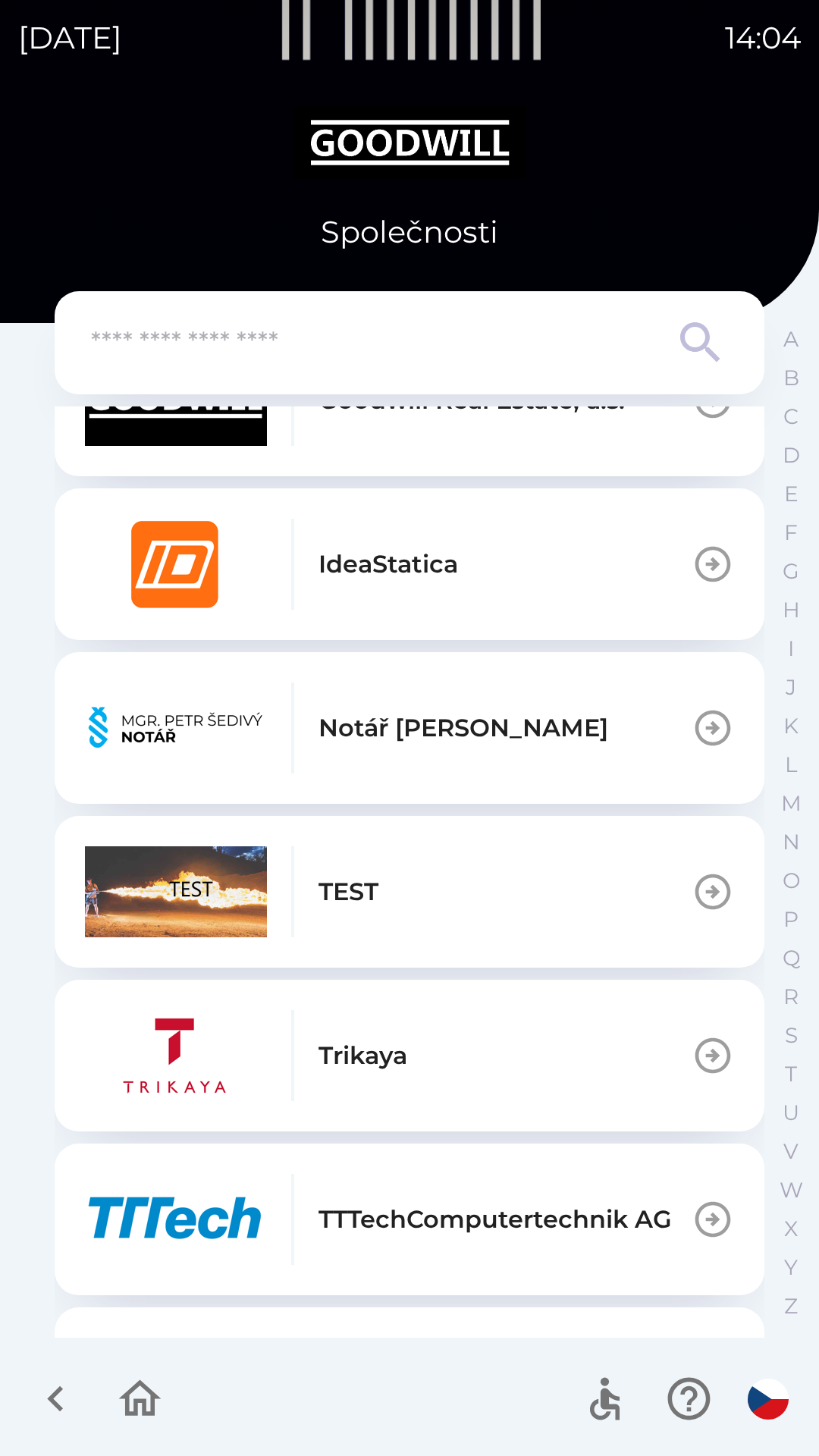
scroll to position [958, 0]
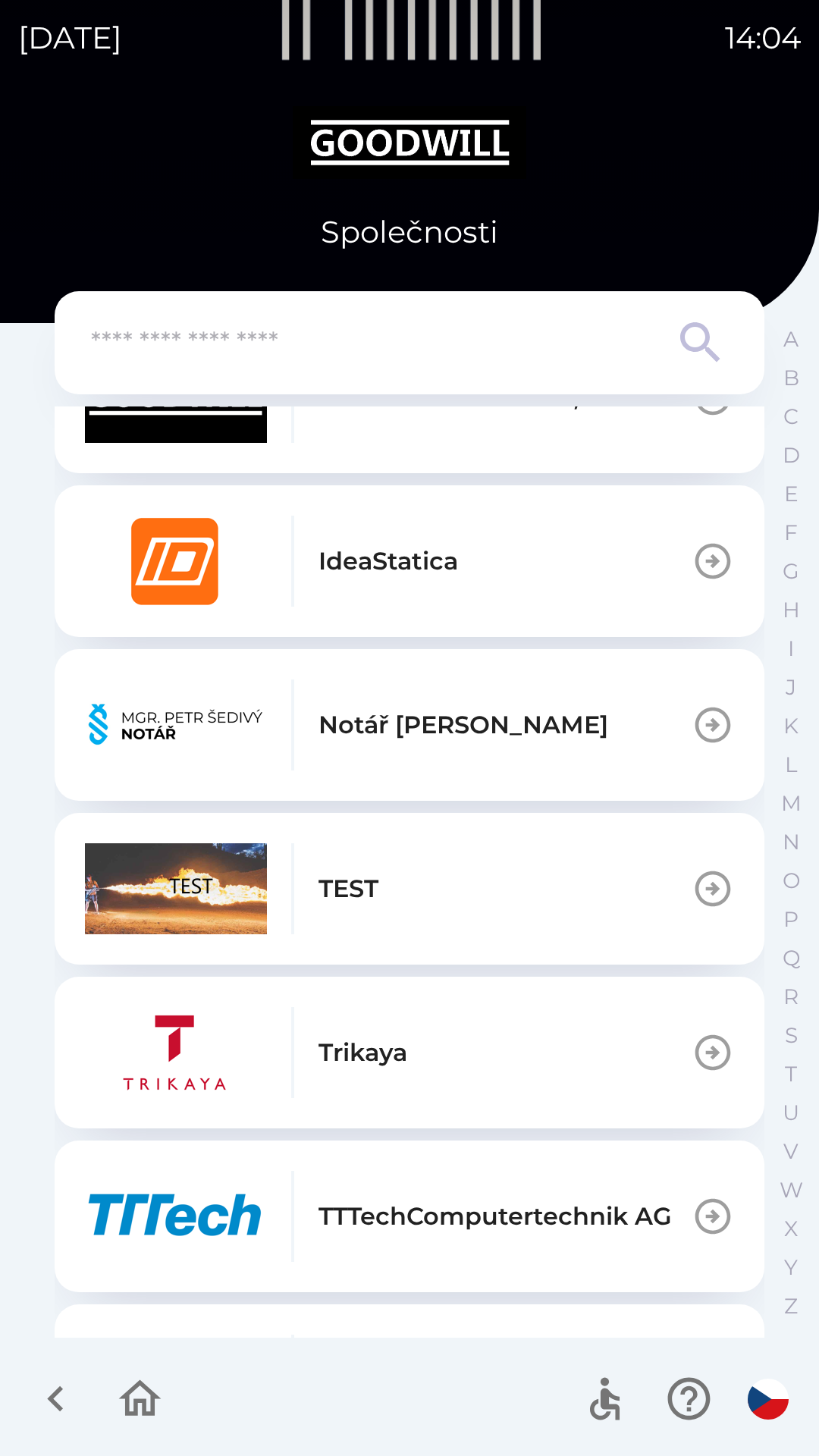
click at [444, 869] on button "TEST" at bounding box center [410, 889] width 710 height 152
